Goal: Check status: Check status

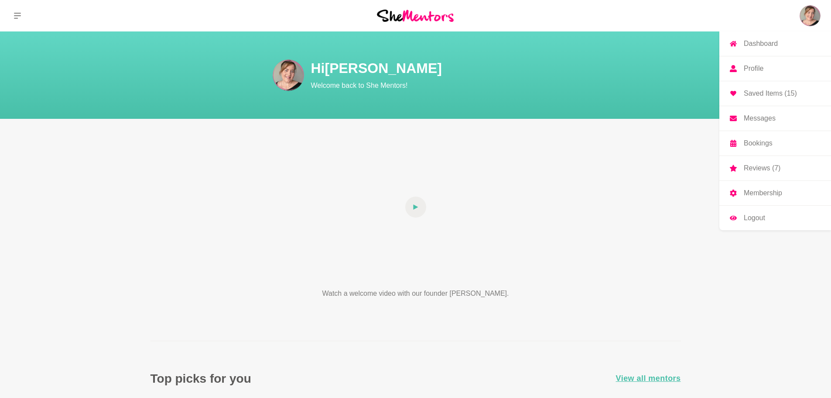
click at [762, 141] on p "Bookings" at bounding box center [758, 143] width 29 height 7
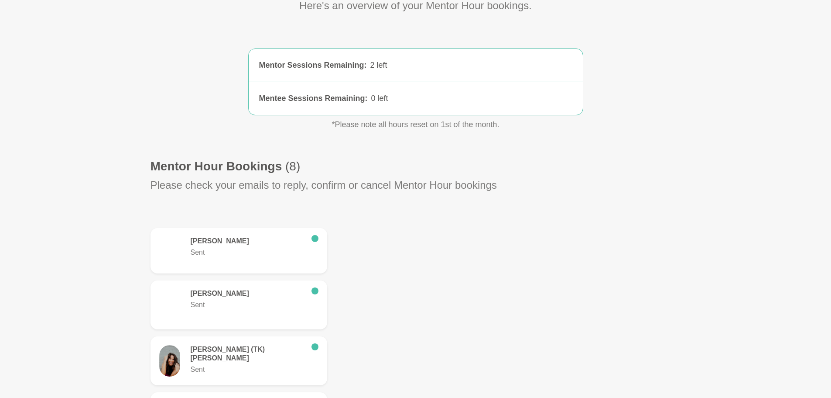
scroll to position [262, 0]
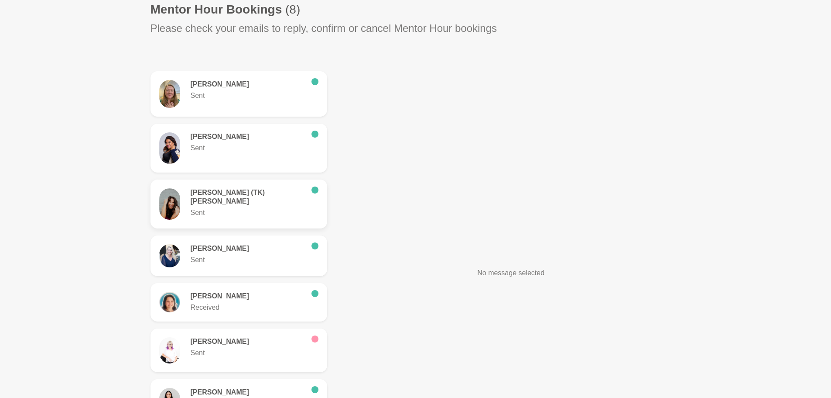
click at [269, 192] on h6 "[PERSON_NAME] (TK) [PERSON_NAME]" at bounding box center [248, 196] width 114 height 17
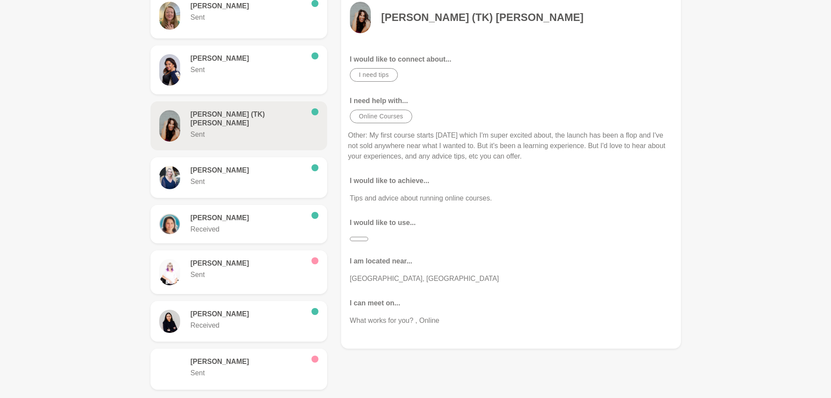
scroll to position [349, 0]
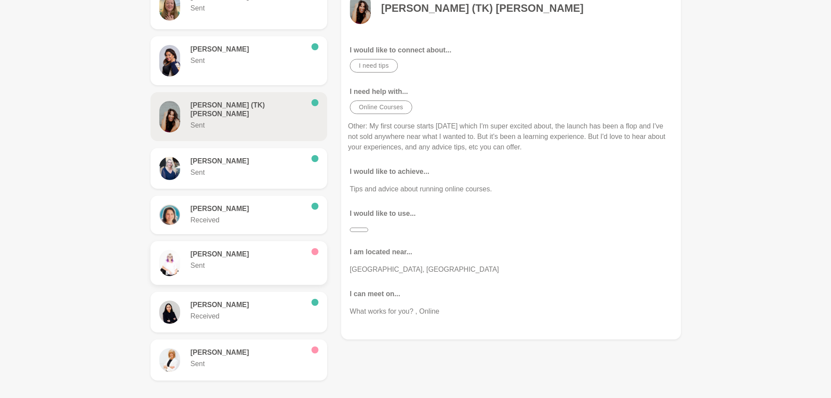
click at [271, 251] on h6 "[PERSON_NAME]" at bounding box center [248, 254] width 114 height 9
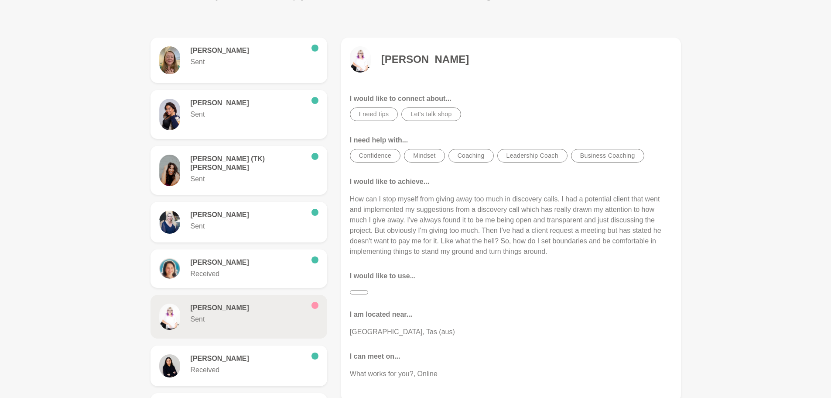
scroll to position [305, 0]
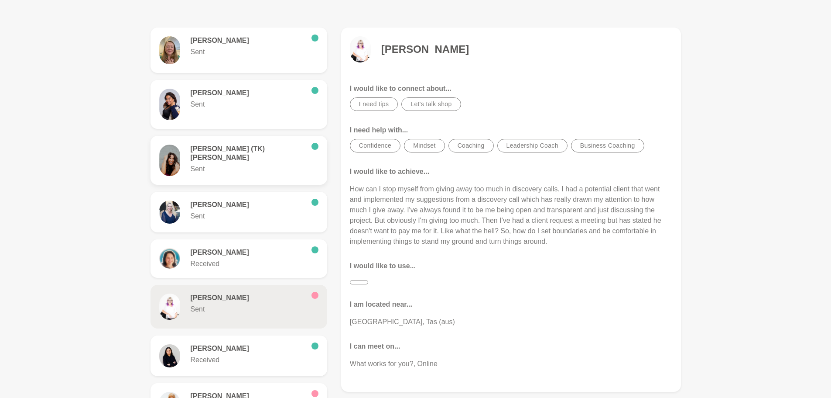
click at [287, 168] on div "[PERSON_NAME] (TK) [PERSON_NAME] Sent" at bounding box center [238, 159] width 159 height 31
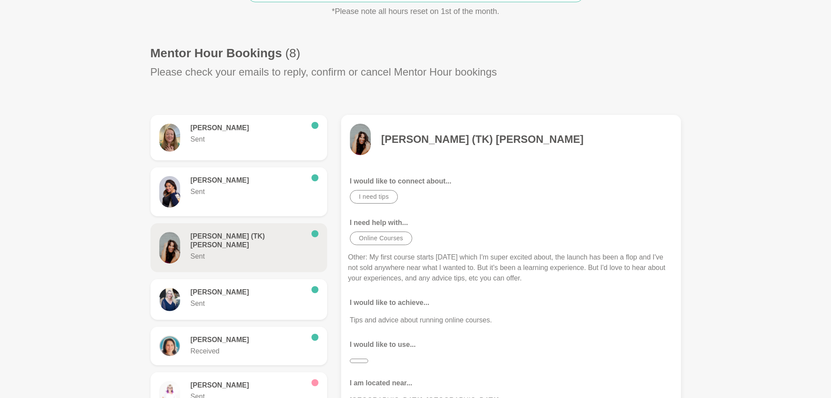
scroll to position [262, 0]
